Goal: Task Accomplishment & Management: Use online tool/utility

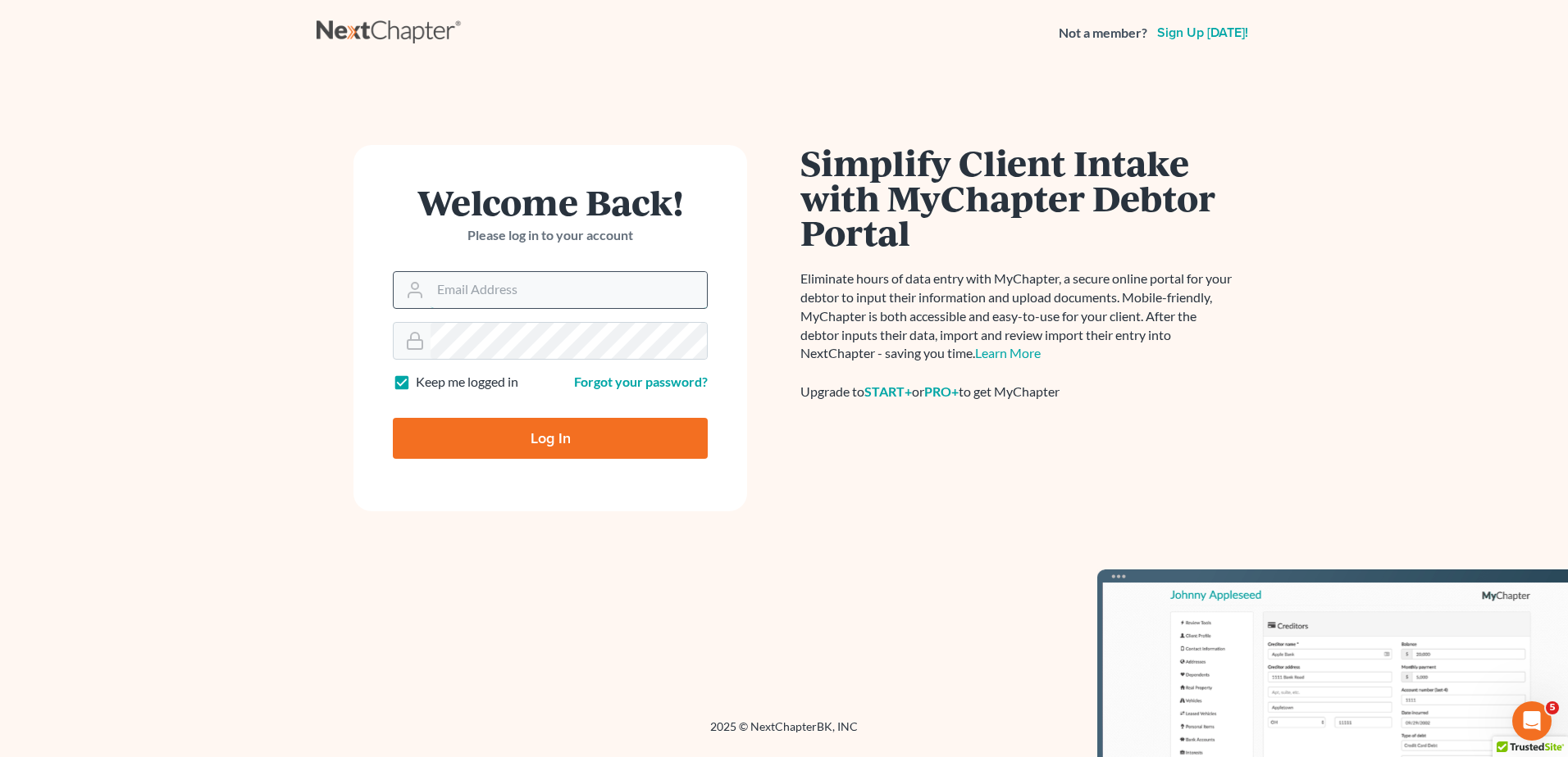
click at [496, 296] on input "Email Address" at bounding box center [568, 290] width 277 height 36
type input "[EMAIL_ADDRESS][DOMAIN_NAME]"
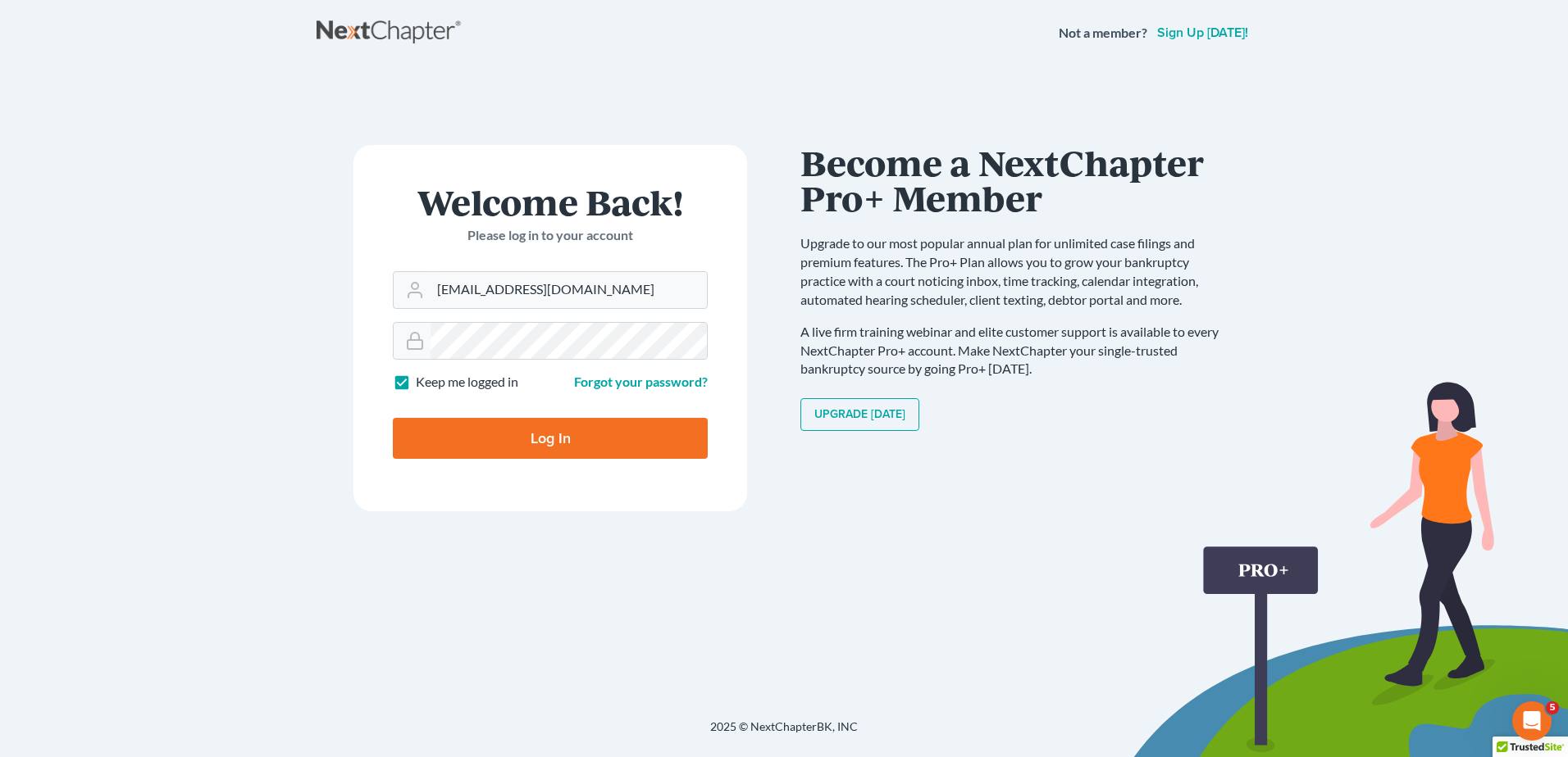
click at [519, 439] on input "Log In" at bounding box center [550, 439] width 315 height 41
type input "Thinking..."
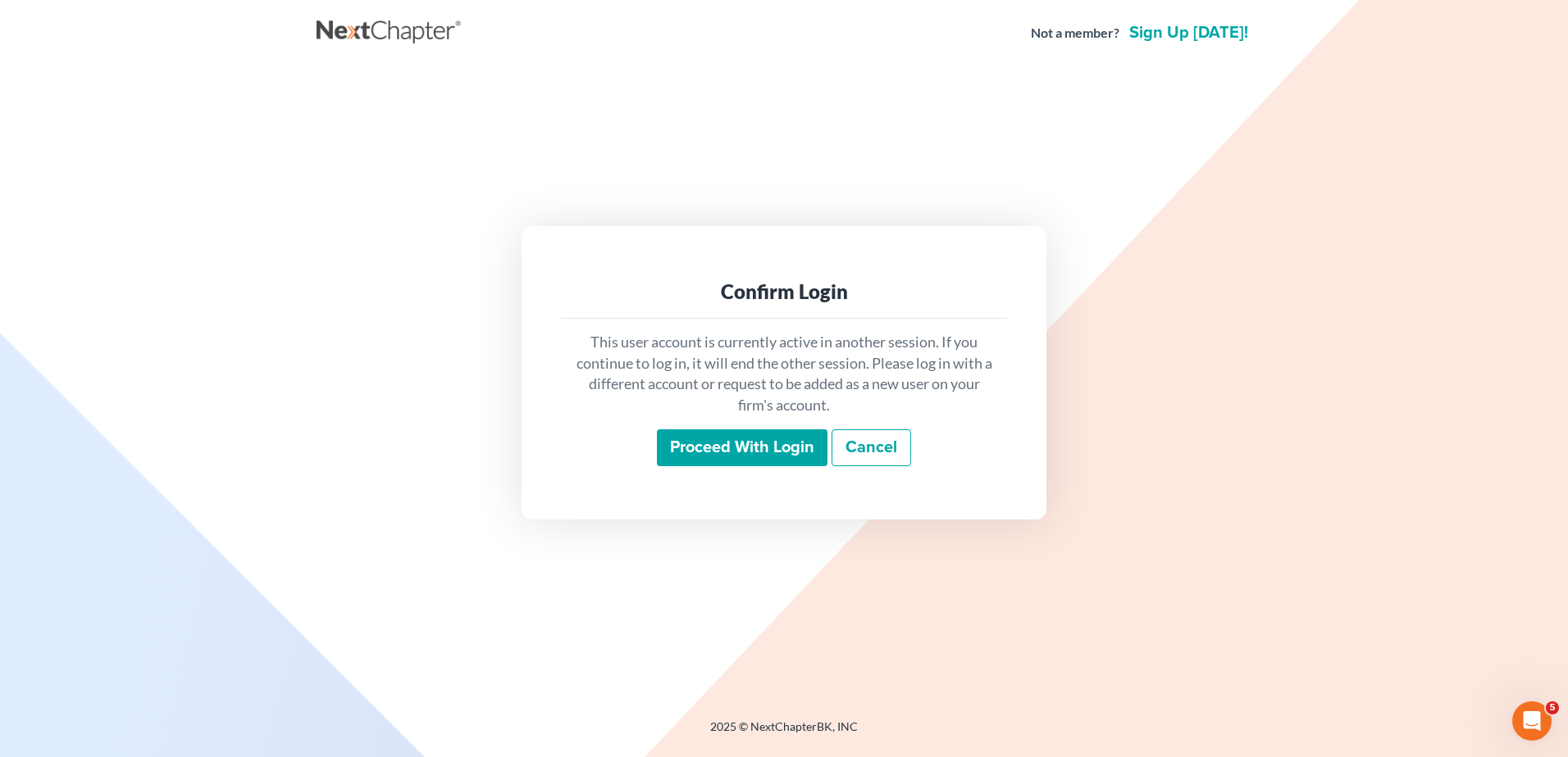
click at [691, 434] on input "Proceed with login" at bounding box center [742, 449] width 170 height 38
